Goal: Task Accomplishment & Management: Manage account settings

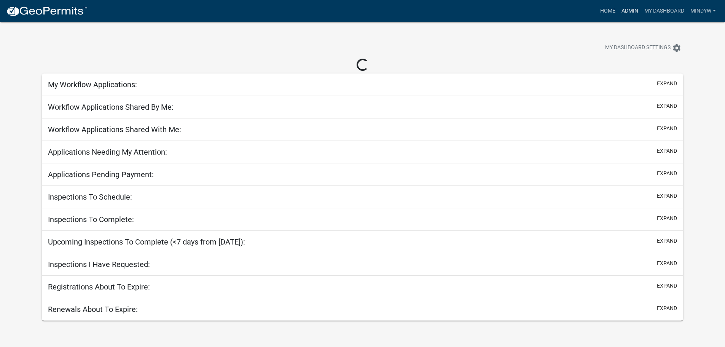
click at [629, 8] on link "Admin" at bounding box center [630, 11] width 23 height 14
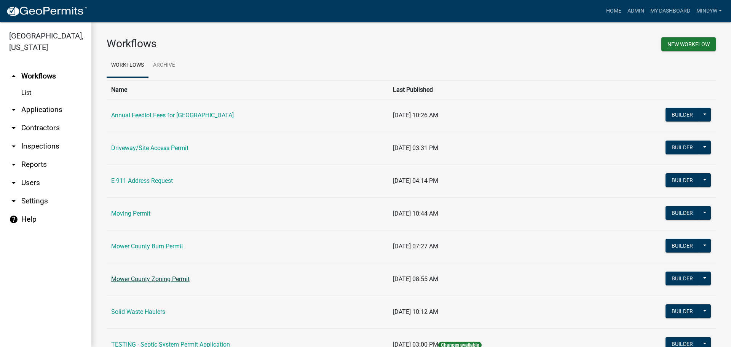
click at [150, 282] on link "Mower County Zoning Permit" at bounding box center [150, 278] width 78 height 7
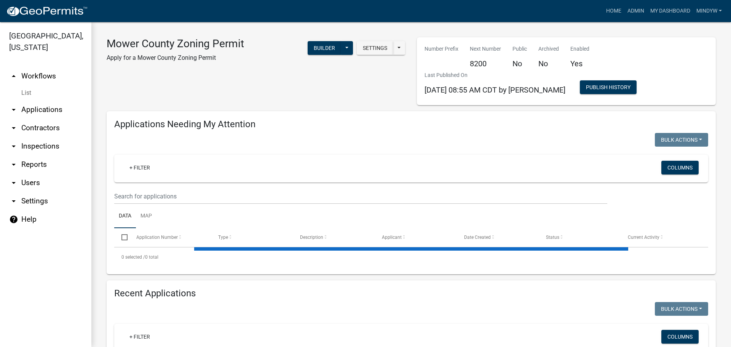
select select "1: 25"
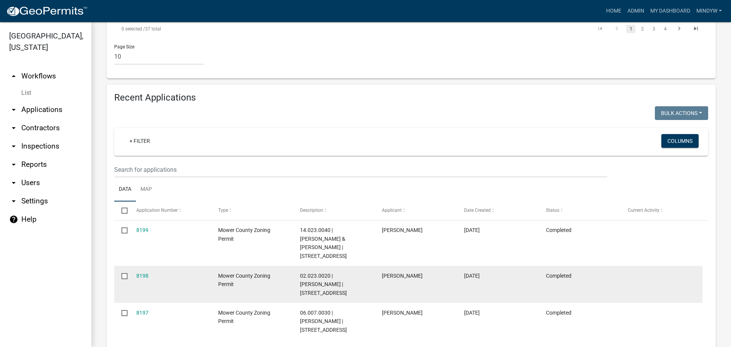
scroll to position [647, 0]
